Goal: Information Seeking & Learning: Find specific fact

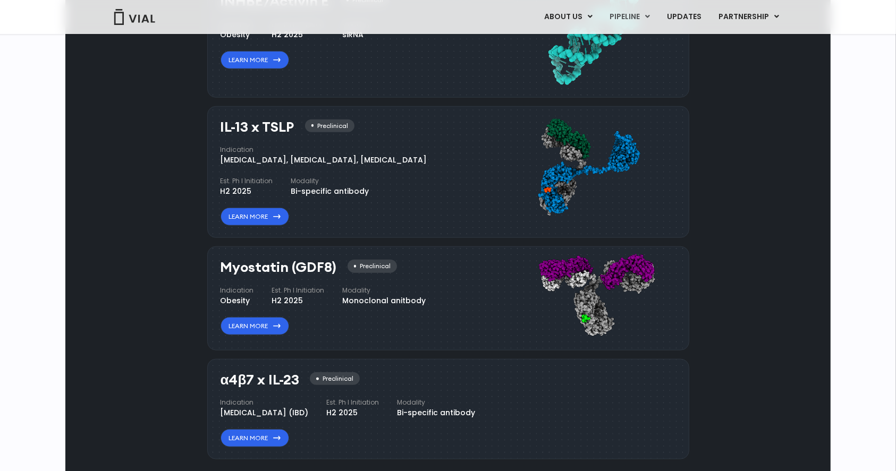
drag, startPoint x: 285, startPoint y: 124, endPoint x: 186, endPoint y: 125, distance: 98.8
click at [186, 125] on div "Pipeline Now recruiting sites globally Join Our Next Chapter in UC Innovation, …" at bounding box center [448, 102] width 740 height 786
click at [351, 161] on div "[MEDICAL_DATA], [MEDICAL_DATA], [MEDICAL_DATA]" at bounding box center [323, 160] width 207 height 11
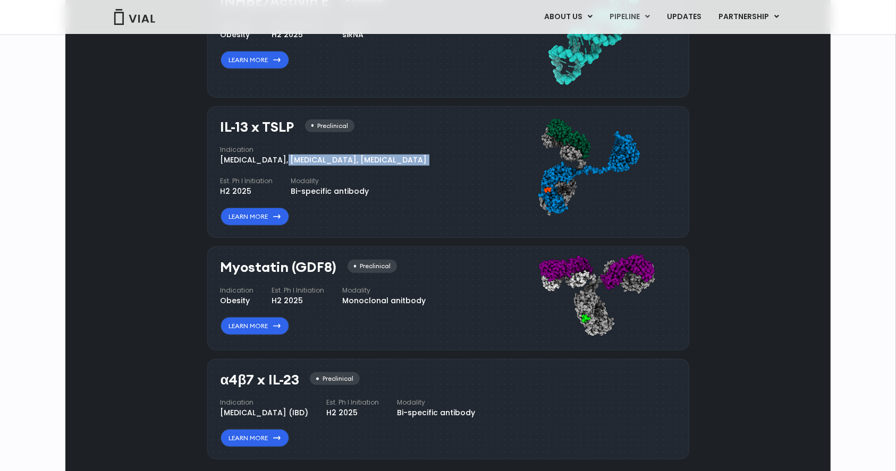
click at [351, 179] on div "Indication [MEDICAL_DATA], [MEDICAL_DATA], [MEDICAL_DATA] Est. Ph I Initiation …" at bounding box center [348, 171] width 257 height 52
click at [275, 216] on icon at bounding box center [276, 217] width 7 height 4
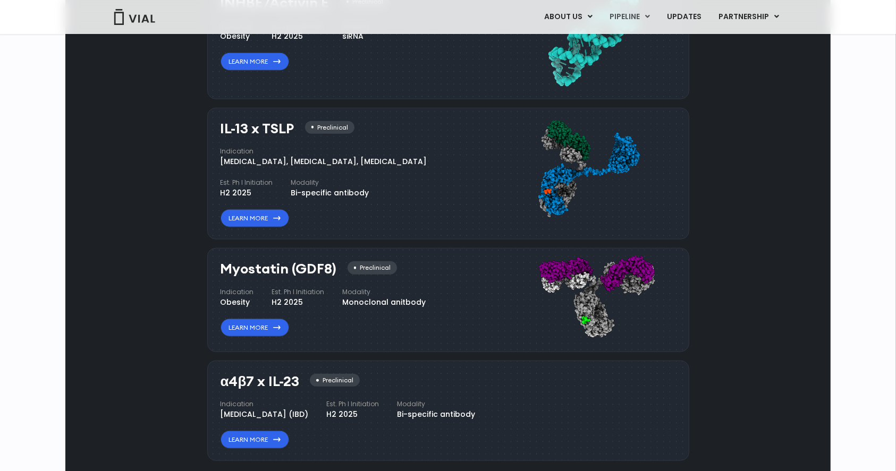
scroll to position [817, 0]
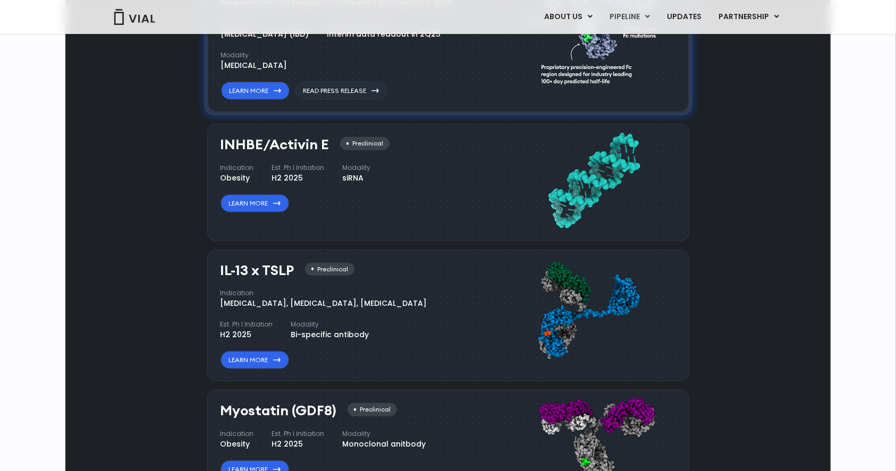
click at [252, 268] on h3 "IL-13 x TSLP" at bounding box center [257, 270] width 74 height 15
drag, startPoint x: 237, startPoint y: 261, endPoint x: 214, endPoint y: 257, distance: 23.2
click at [214, 257] on div "IL-13 x TSLP Preclinical Indication [MEDICAL_DATA], [MEDICAL_DATA], [MEDICAL_DA…" at bounding box center [448, 316] width 482 height 132
click at [261, 277] on h3 "IL-13 x TSLP" at bounding box center [257, 270] width 74 height 15
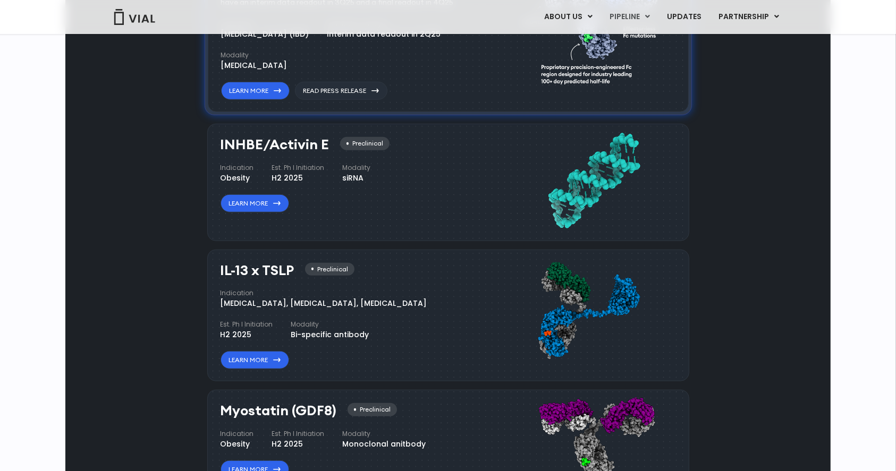
drag, startPoint x: 221, startPoint y: 266, endPoint x: 286, endPoint y: 268, distance: 64.9
click at [286, 268] on h3 "IL-13 x TSLP" at bounding box center [257, 270] width 74 height 15
drag, startPoint x: 292, startPoint y: 268, endPoint x: 216, endPoint y: 259, distance: 76.0
click at [216, 259] on div "IL-13 x TSLP Preclinical Indication [MEDICAL_DATA], [MEDICAL_DATA], [MEDICAL_DA…" at bounding box center [448, 316] width 482 height 132
copy h3 "IL-13 x TSLP"
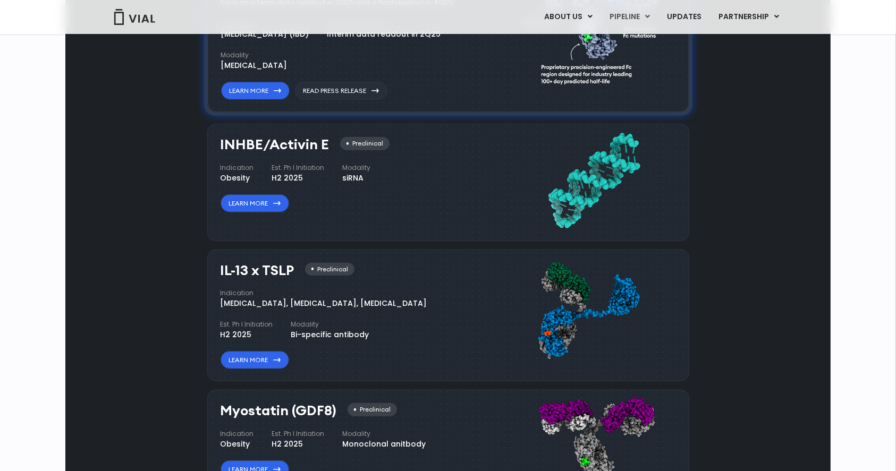
copy h3 "IL-13 x TSLP"
click at [508, 238] on div "INHBE/Activin E Preclinical Indication Obesity Est. Ph I Initiation H2 2025 Mod…" at bounding box center [448, 182] width 482 height 117
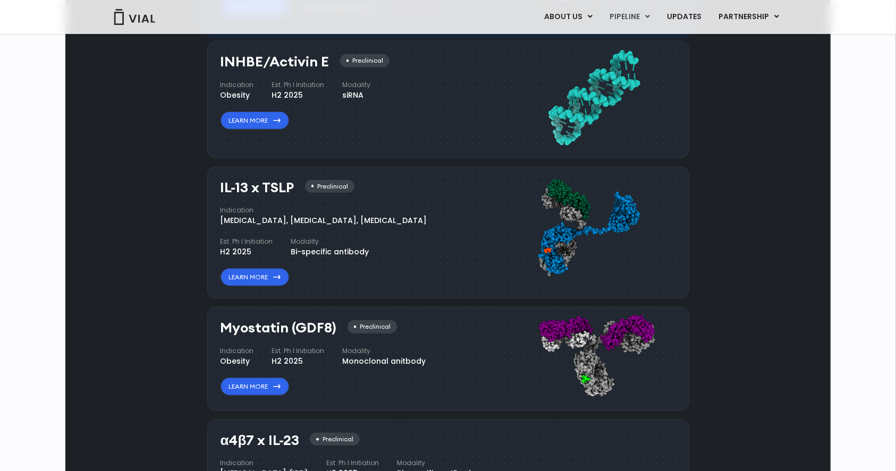
scroll to position [878, 0]
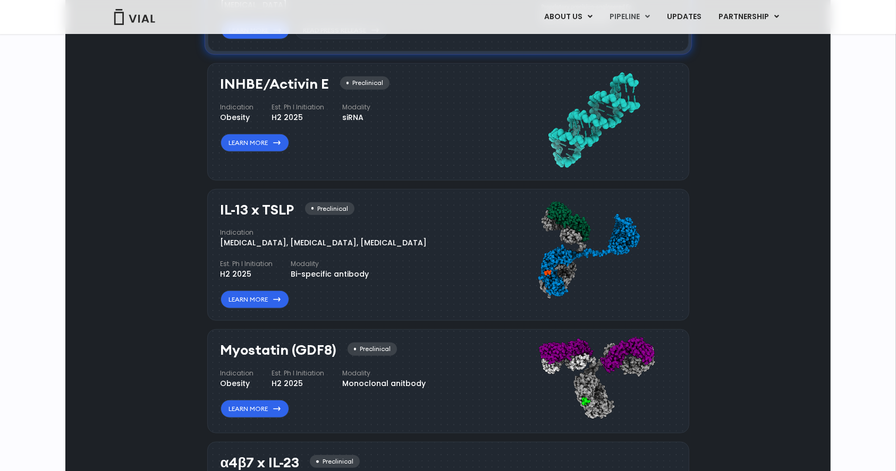
click at [406, 257] on div "Indication [MEDICAL_DATA], [MEDICAL_DATA], [MEDICAL_DATA] Est. Ph I Initiation …" at bounding box center [348, 254] width 257 height 52
click at [722, 279] on div "Pipeline Now recruiting sites globally Join Our Next Chapter in UC Innovation, …" at bounding box center [448, 185] width 740 height 786
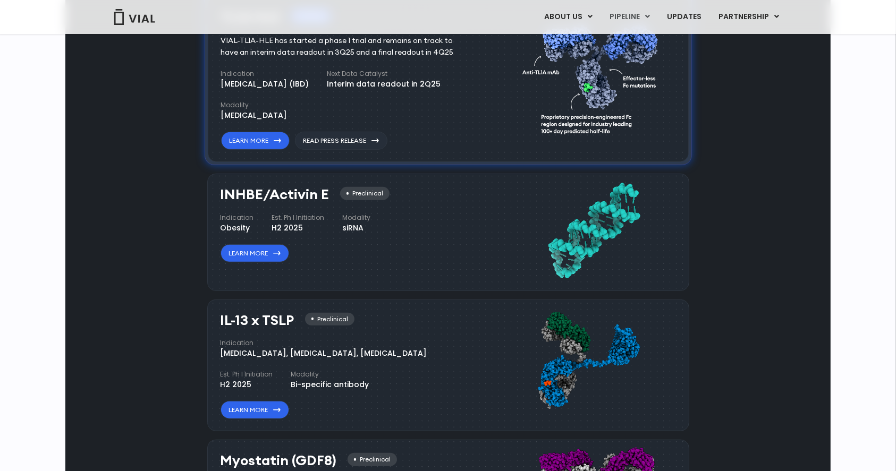
scroll to position [919, 0]
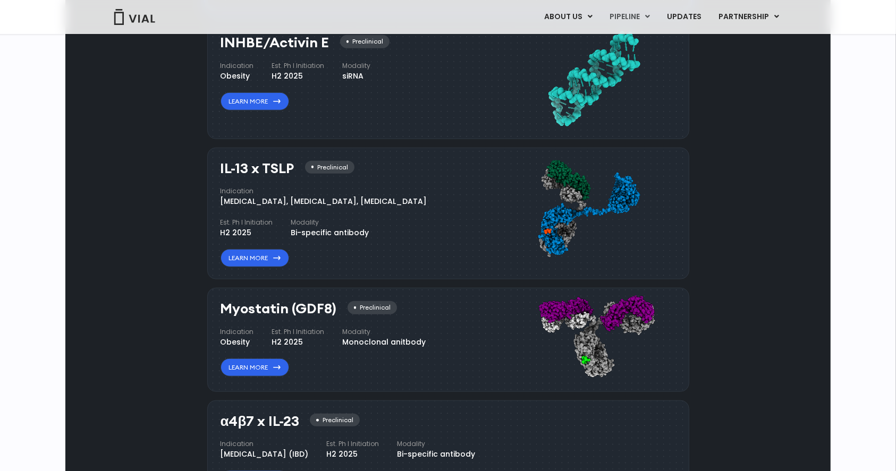
drag, startPoint x: 217, startPoint y: 167, endPoint x: 293, endPoint y: 168, distance: 76.5
click at [293, 168] on div "IL-13 x TSLP Preclinical Indication Atopic Dermatitis, Asthma, Chronic Sinusiti…" at bounding box center [448, 214] width 482 height 132
copy h3 "IL-13 x TSLP"
drag, startPoint x: 220, startPoint y: 203, endPoint x: 284, endPoint y: 199, distance: 64.4
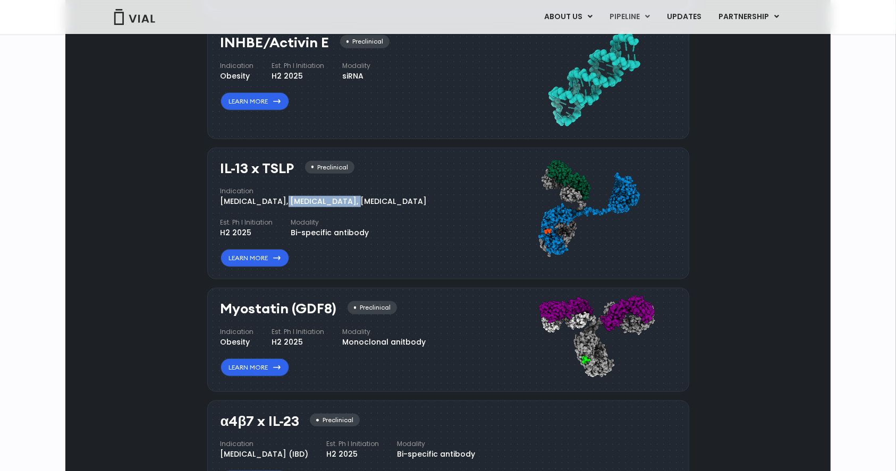
click at [284, 199] on div "[MEDICAL_DATA], [MEDICAL_DATA], [MEDICAL_DATA]" at bounding box center [323, 201] width 207 height 11
copy div "Atopic Dermatitis"
click at [302, 197] on div "[MEDICAL_DATA], [MEDICAL_DATA], [MEDICAL_DATA]" at bounding box center [323, 201] width 207 height 11
copy div "Asthma"
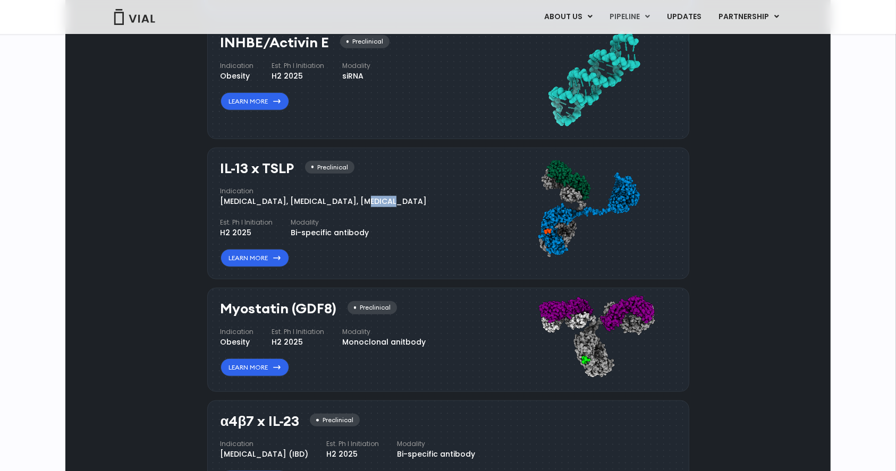
drag, startPoint x: 325, startPoint y: 199, endPoint x: 384, endPoint y: 197, distance: 59.0
click at [385, 197] on div "Indication [MEDICAL_DATA], [MEDICAL_DATA], [MEDICAL_DATA] Est. Ph I Initiation …" at bounding box center [348, 212] width 257 height 52
click at [313, 197] on div "[MEDICAL_DATA], [MEDICAL_DATA], [MEDICAL_DATA]" at bounding box center [323, 201] width 207 height 11
drag, startPoint x: 322, startPoint y: 199, endPoint x: 386, endPoint y: 198, distance: 63.7
click at [386, 198] on div "Indication [MEDICAL_DATA], [MEDICAL_DATA], [MEDICAL_DATA] Est. Ph I Initiation …" at bounding box center [348, 212] width 257 height 52
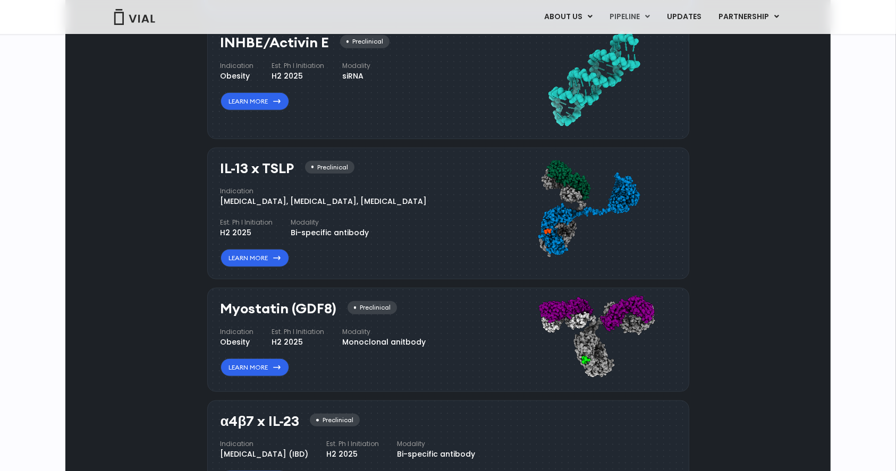
copy div "Chronic Sinusitis"
click at [489, 374] on div "Myostatin (GDF8) Preclinical Indication Obesity Est. Ph I Initiation H2 2025 Mo…" at bounding box center [362, 338] width 285 height 84
click at [263, 175] on h3 "IL-13 x TSLP" at bounding box center [257, 168] width 74 height 15
drag, startPoint x: 218, startPoint y: 164, endPoint x: 293, endPoint y: 166, distance: 74.9
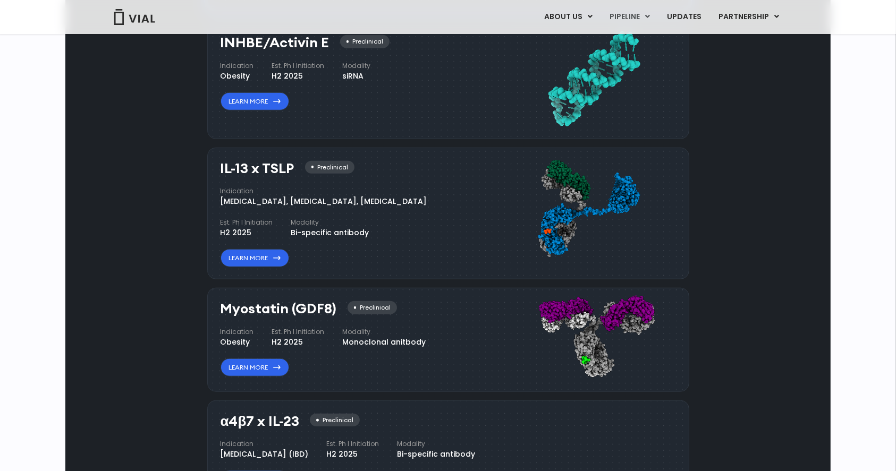
click at [293, 166] on div "IL-13 x TSLP Preclinical Indication Atopic Dermatitis, Asthma, Chronic Sinusiti…" at bounding box center [448, 214] width 482 height 132
copy h3 "IL-13 x TSLP"
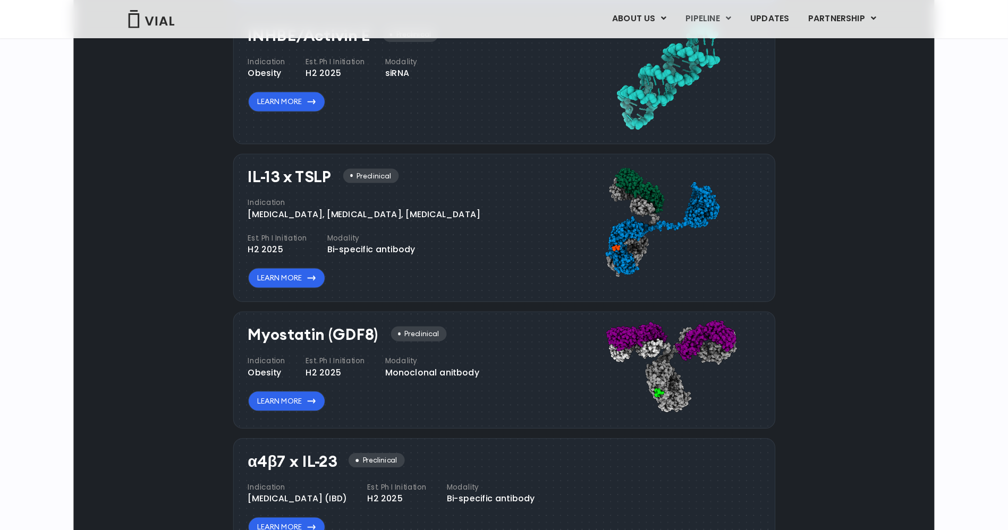
scroll to position [920, 0]
